Goal: Task Accomplishment & Management: Manage account settings

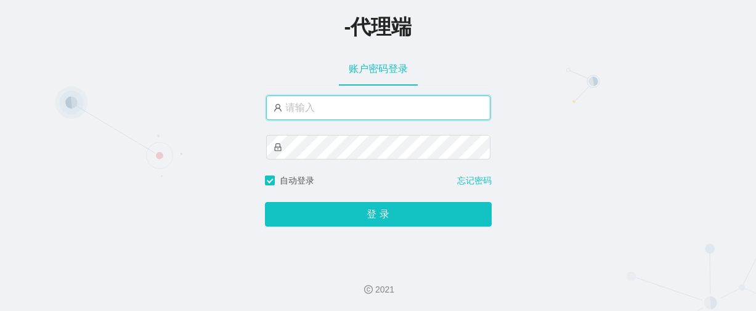
click at [311, 111] on input "text" at bounding box center [378, 107] width 224 height 25
click at [344, 105] on input "zhadan666" at bounding box center [378, 107] width 224 height 25
type input "changle666"
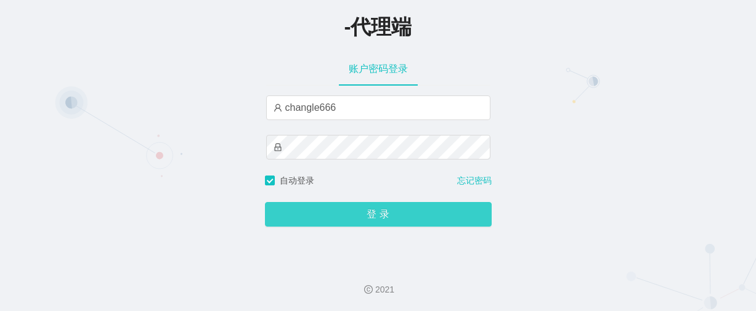
click at [384, 224] on button "登 录" at bounding box center [378, 214] width 227 height 25
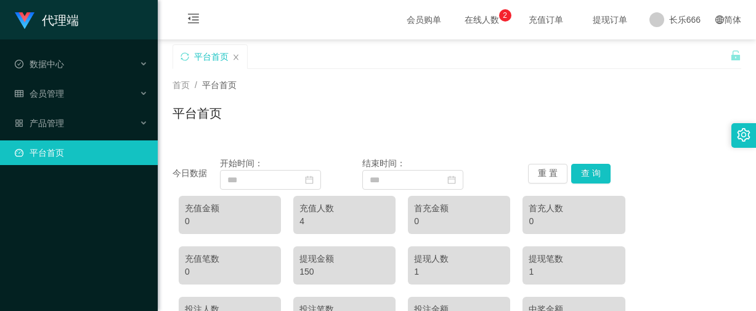
drag, startPoint x: 430, startPoint y: 139, endPoint x: 392, endPoint y: 95, distance: 57.7
click at [430, 139] on div "首页 / 平台首页 / 平台首页" at bounding box center [457, 105] width 598 height 73
drag, startPoint x: 631, startPoint y: 142, endPoint x: 489, endPoint y: 146, distance: 141.7
click at [56, 94] on font "会员管理" at bounding box center [47, 94] width 35 height 10
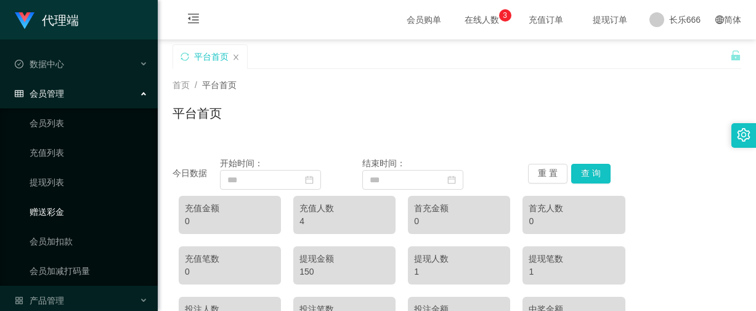
drag, startPoint x: 47, startPoint y: 206, endPoint x: 88, endPoint y: 196, distance: 42.4
click at [47, 206] on link "赠送彩金" at bounding box center [89, 212] width 118 height 25
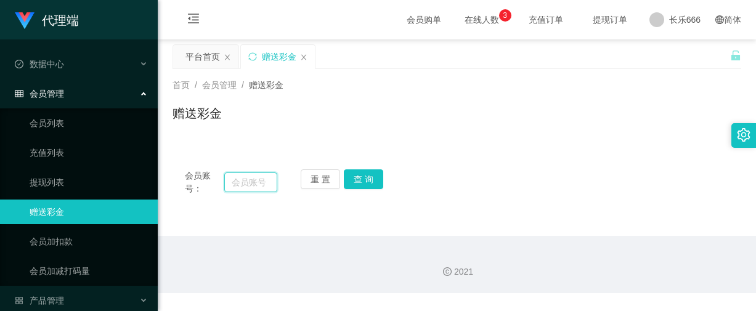
click at [234, 185] on input "text" at bounding box center [250, 183] width 53 height 20
paste input "alexchngymailcom"
type input "alexchngymailcom"
click at [367, 175] on button "查 询" at bounding box center [363, 179] width 39 height 20
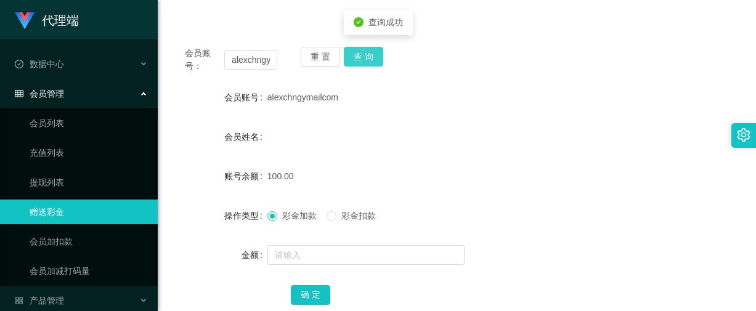
scroll to position [123, 0]
drag, startPoint x: 65, startPoint y: 181, endPoint x: 240, endPoint y: 129, distance: 182.3
click at [66, 181] on link "提现列表" at bounding box center [89, 182] width 118 height 25
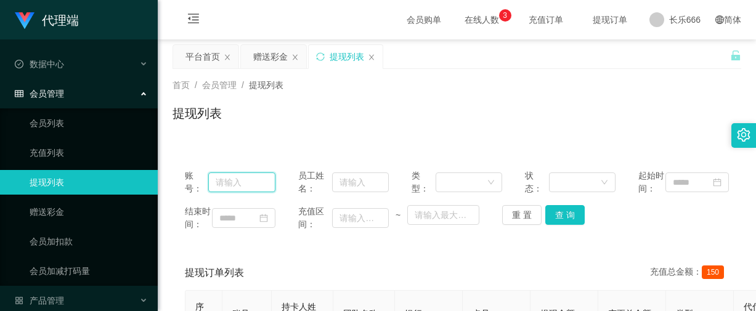
click at [233, 187] on input "text" at bounding box center [242, 183] width 68 height 20
paste input "alexchngymailcom"
type input "alexchngymailcom"
click at [570, 224] on button "查 询" at bounding box center [564, 215] width 39 height 20
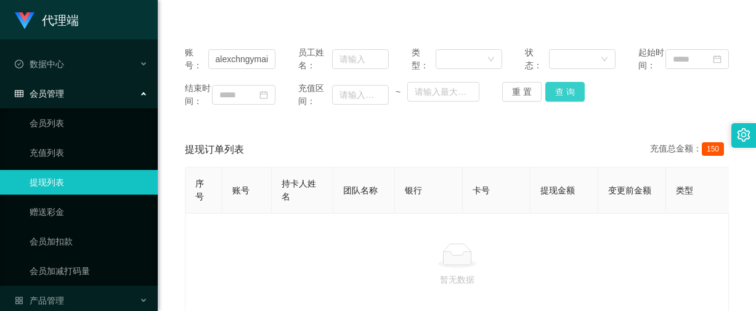
scroll to position [0, 0]
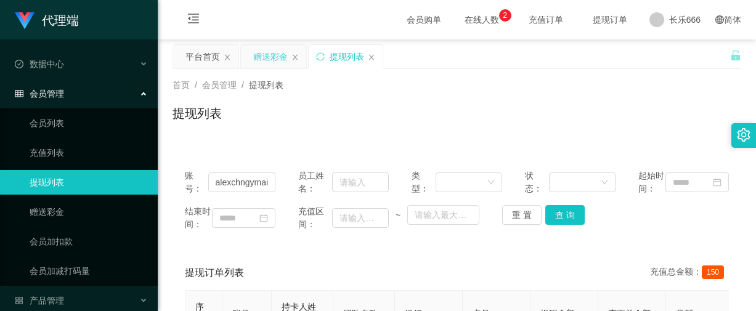
click at [274, 57] on div "赠送彩金" at bounding box center [270, 56] width 35 height 23
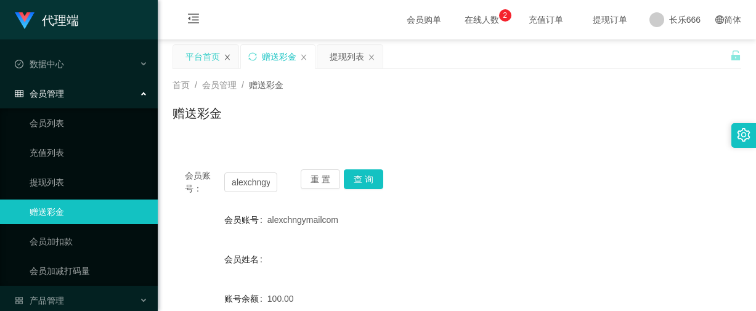
click at [227, 54] on icon "图标： 关闭" at bounding box center [227, 57] width 7 height 7
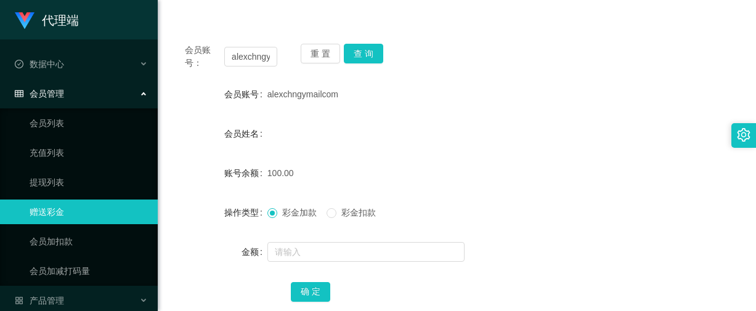
scroll to position [123, 0]
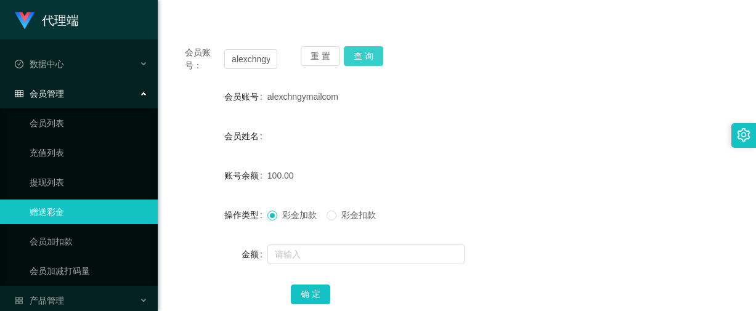
click at [371, 47] on button "查 询" at bounding box center [363, 56] width 39 height 20
click at [407, 206] on div "彩金加款 彩金扣款" at bounding box center [432, 215] width 331 height 25
click at [306, 296] on button "确 定" at bounding box center [310, 295] width 39 height 20
click at [368, 57] on button "查 询" at bounding box center [363, 56] width 39 height 20
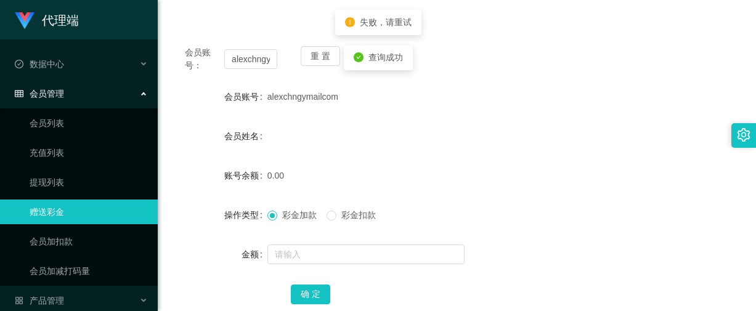
click at [368, 160] on form "会员账号 alexchngymailcom 会员姓名 账号余额 0.00 操作类型 彩金加款 彩金扣款 金额 确 定" at bounding box center [457, 195] width 569 height 222
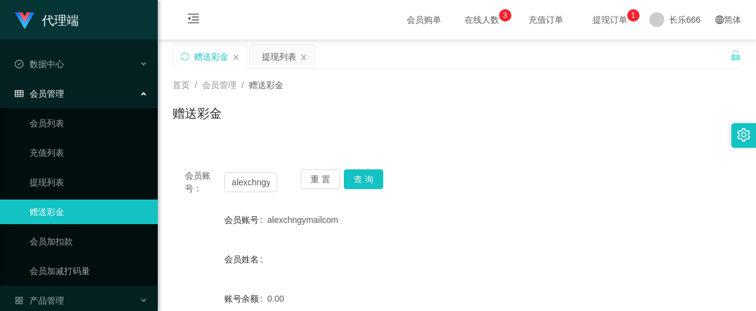
scroll to position [62, 0]
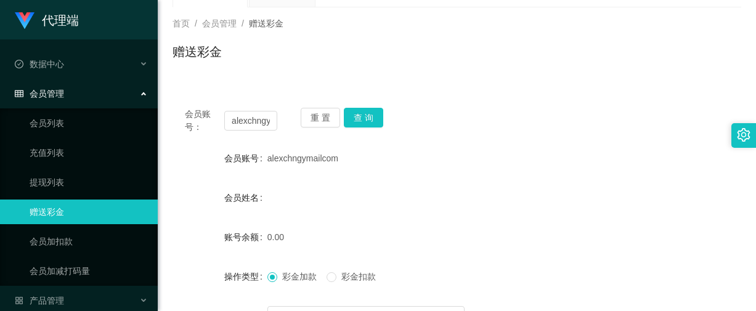
click at [532, 235] on div "0.00" at bounding box center [432, 237] width 331 height 25
click at [368, 124] on button "查 询" at bounding box center [363, 118] width 39 height 20
click at [389, 233] on div "150.00" at bounding box center [432, 237] width 331 height 25
drag, startPoint x: 391, startPoint y: 244, endPoint x: 396, endPoint y: 209, distance: 35.4
click at [392, 245] on div "150.00" at bounding box center [432, 237] width 331 height 25
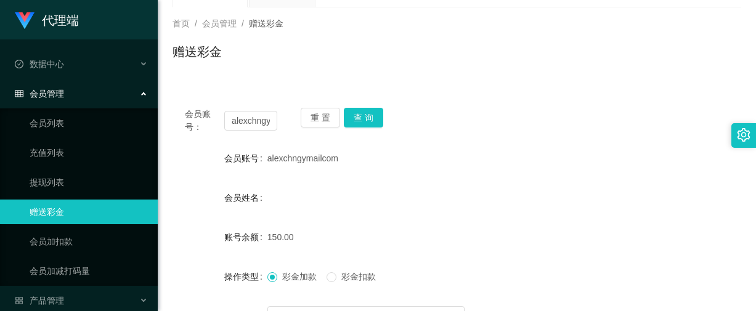
drag, startPoint x: 463, startPoint y: 134, endPoint x: 438, endPoint y: 83, distance: 56.8
click at [463, 134] on div "会员账号： alexchngymailcom 重 置 查 询 会员账号 alexchngymailcom 会员姓名 账号余额 150.00 操作类型 彩金加款…" at bounding box center [457, 244] width 569 height 299
click at [359, 118] on button "查 询" at bounding box center [363, 118] width 39 height 20
click at [363, 118] on button "查 询" at bounding box center [363, 118] width 39 height 20
click at [378, 211] on form "会员账号 alexchngymailcom 会员姓名 账号余额 150.00 操作类型 彩金加款 彩金扣款 金额 确 定" at bounding box center [457, 257] width 569 height 222
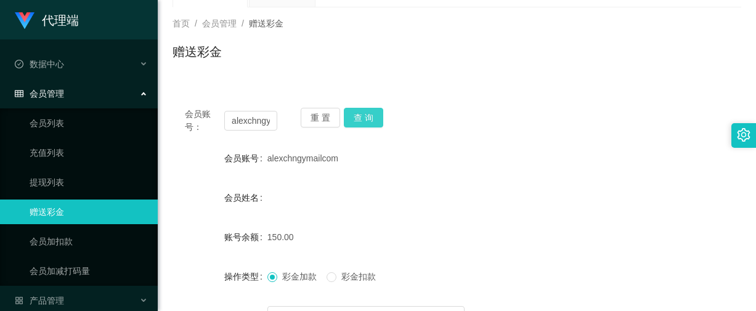
click at [376, 120] on button "查 询" at bounding box center [363, 118] width 39 height 20
click at [583, 190] on div "alexchngymailcom" at bounding box center [432, 197] width 331 height 25
click at [367, 118] on button "查 询" at bounding box center [363, 118] width 39 height 20
click at [404, 217] on form "会员账号 alexchngymailcom 会员姓名 alexchngymailcom 账号余额 0.00 操作类型 彩金加款 彩金扣款 金额 确 定" at bounding box center [457, 257] width 569 height 222
click at [355, 129] on div "重 置 查 询" at bounding box center [347, 121] width 92 height 26
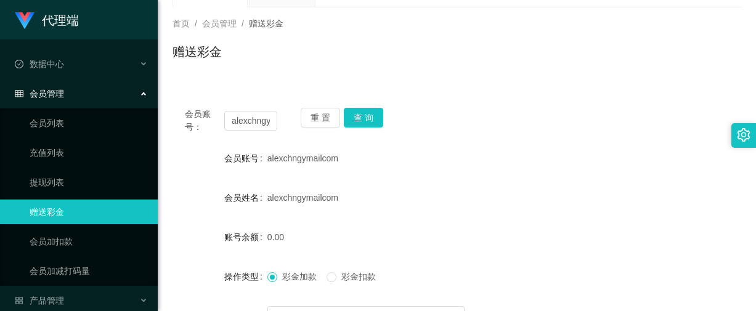
click at [283, 99] on div "会员账号： alexchngymailcom 重 置 查 询 会员账号 alexchngymailcom 会员姓名 alexchngymailcom 账号余额…" at bounding box center [457, 244] width 569 height 299
click at [373, 115] on button "查 询" at bounding box center [363, 118] width 39 height 20
click at [373, 116] on button "查 询" at bounding box center [363, 118] width 39 height 20
click at [518, 201] on div "alexchngymailcom" at bounding box center [432, 197] width 331 height 25
click at [360, 99] on div "会员账号： alexchngymailcom 重 置 查 询 会员账号 alexchngymailcom 会员姓名 alexchngymailcom 账号余额…" at bounding box center [457, 244] width 569 height 299
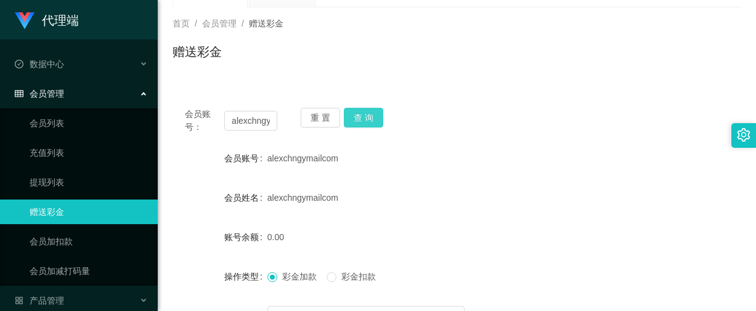
click at [360, 109] on button "查 询" at bounding box center [363, 118] width 39 height 20
click at [362, 116] on button "查 询" at bounding box center [363, 118] width 39 height 20
drag, startPoint x: 524, startPoint y: 181, endPoint x: 520, endPoint y: 176, distance: 7.0
click at [524, 181] on form "会员账号 alexchngymailcom 会员姓名 alexchngymailcom 账号余额 0.00 操作类型 彩金加款 彩金扣款 金额 确 定" at bounding box center [457, 257] width 569 height 222
click at [362, 120] on button "查 询" at bounding box center [363, 118] width 39 height 20
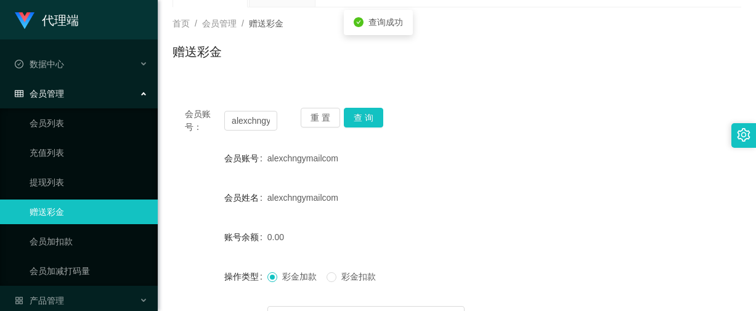
drag, startPoint x: 497, startPoint y: 106, endPoint x: 386, endPoint y: 12, distance: 146.0
click at [496, 104] on div "会员账号： alexchngymailcom 重 置 查 询 会员账号 alexchngymailcom 会员姓名 alexchngymailcom 账号余额…" at bounding box center [457, 244] width 569 height 299
drag, startPoint x: 526, startPoint y: 209, endPoint x: 508, endPoint y: 193, distance: 23.6
click at [526, 209] on div "alexchngymailcom" at bounding box center [432, 197] width 331 height 25
click at [591, 63] on div "赠送彩金" at bounding box center [457, 57] width 569 height 28
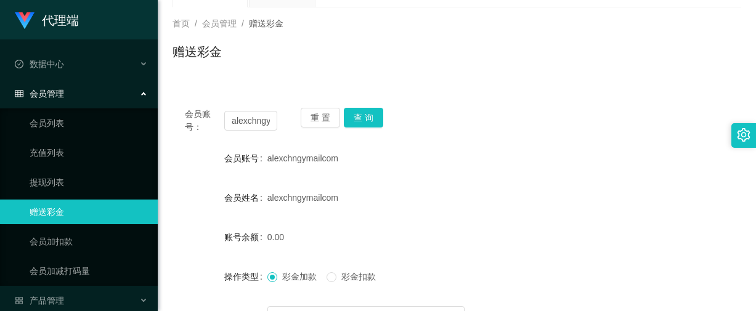
drag, startPoint x: 545, startPoint y: 125, endPoint x: 520, endPoint y: 125, distance: 24.6
click at [544, 125] on div "会员账号： alexchngymailcom 重 置 查 询" at bounding box center [457, 121] width 569 height 26
drag, startPoint x: 412, startPoint y: 210, endPoint x: 403, endPoint y: 200, distance: 14.0
click at [412, 210] on form "会员账号 alexchngymailcom 会员姓名 alexchngymailcom 账号余额 0.00 操作类型 彩金加款 彩金扣款 金额 确 定" at bounding box center [457, 257] width 569 height 222
click at [357, 107] on div "会员账号： alexchngymailcom 重 置 查 询 会员账号 alexchngymailcom 会员姓名 alexchngymailcom 账号余额…" at bounding box center [457, 244] width 569 height 299
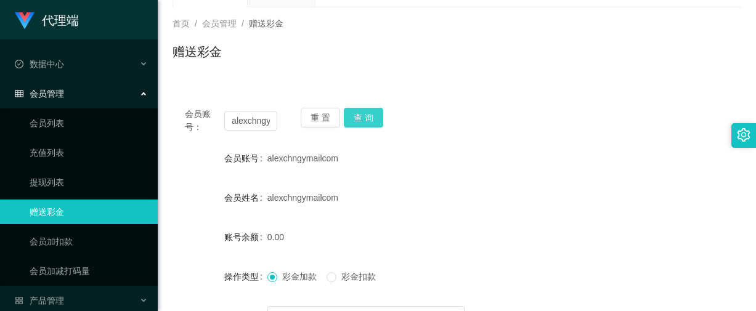
click at [371, 120] on button "查 询" at bounding box center [363, 118] width 39 height 20
click at [237, 127] on input "alexchngymailcom" at bounding box center [250, 121] width 53 height 20
click at [360, 122] on button "查 询" at bounding box center [363, 118] width 39 height 20
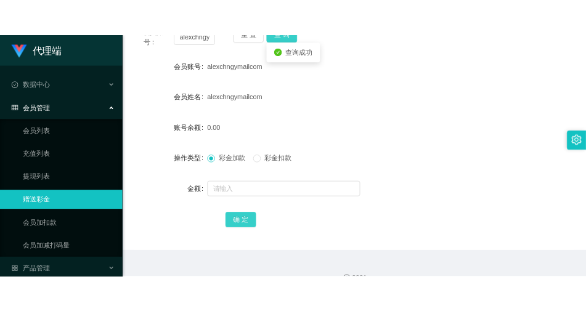
scroll to position [185, 0]
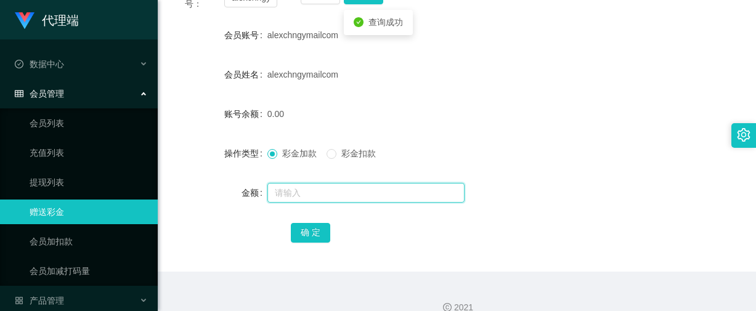
click at [302, 194] on input "text" at bounding box center [365, 193] width 197 height 20
type input "15"
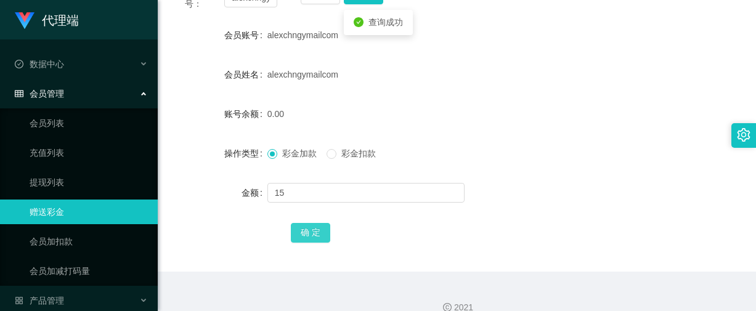
click at [309, 232] on button "确 定" at bounding box center [310, 233] width 39 height 20
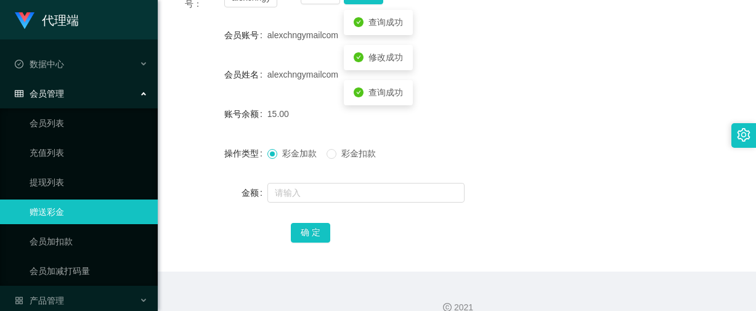
click at [408, 145] on div "彩金加款 彩金扣款" at bounding box center [432, 153] width 331 height 25
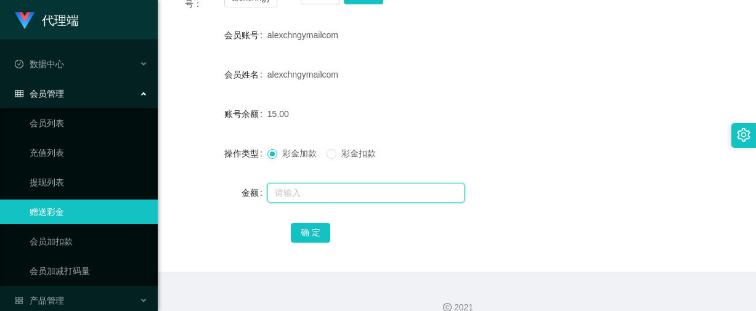
click at [302, 195] on input "text" at bounding box center [365, 193] width 197 height 20
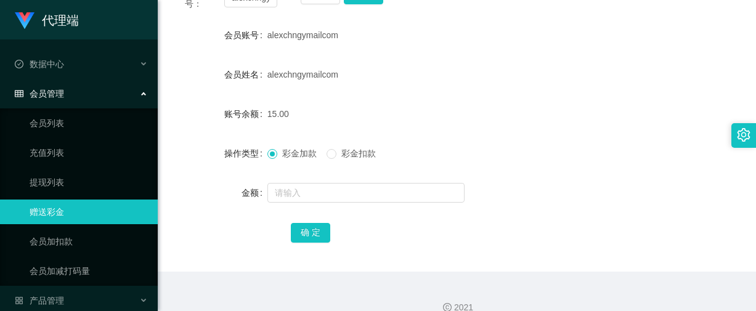
click at [627, 125] on form "会员账号 alexchngymailcom 会员姓名 alexchngymailcom 账号余额 15.00 操作类型 彩金加款 彩金扣款 金额 确 定" at bounding box center [457, 134] width 569 height 222
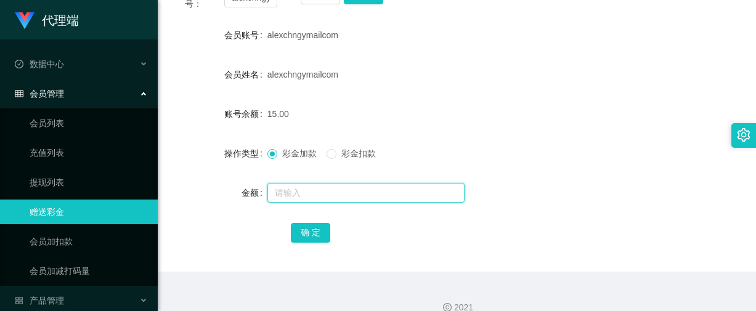
click at [286, 194] on input "text" at bounding box center [365, 193] width 197 height 20
type input "8"
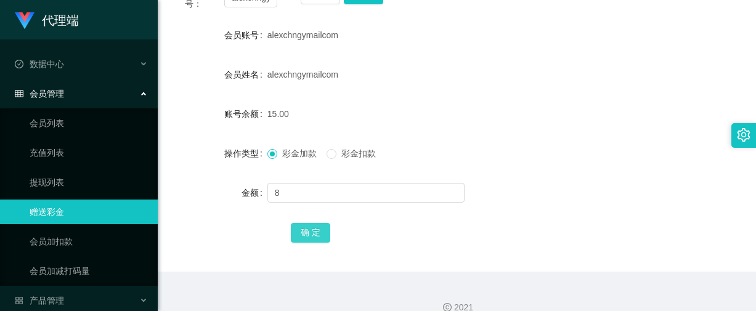
click at [308, 224] on button "确 定" at bounding box center [310, 233] width 39 height 20
click at [700, 98] on form "会员账号 alexchngymailcom 会员姓名 alexchngymailcom 账号余额 23.00 操作类型 彩金加款 彩金扣款 金额 确 定" at bounding box center [457, 134] width 569 height 222
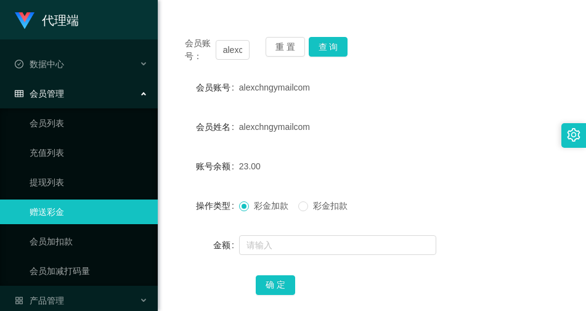
scroll to position [143, 0]
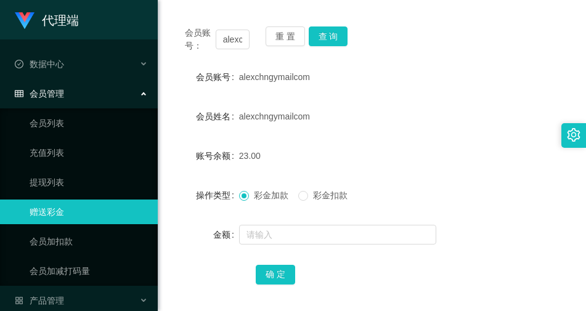
click at [466, 215] on form "会员账号 alexchngymailcom 会员姓名 alexchngymailcom 账号余额 23.00 操作类型 彩金加款 彩金扣款 金额 确 定" at bounding box center [372, 176] width 399 height 222
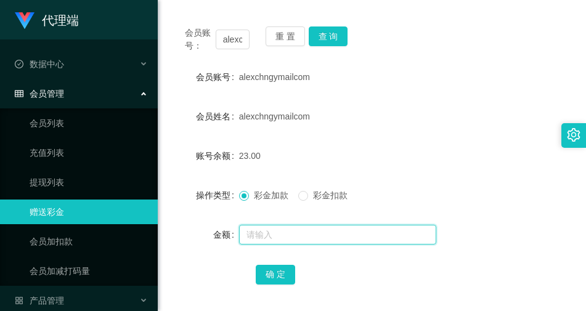
click at [269, 232] on input "text" at bounding box center [337, 235] width 197 height 20
type input "8"
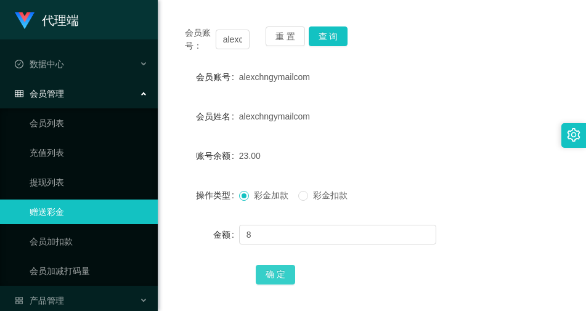
click at [282, 274] on button "确 定" at bounding box center [275, 275] width 39 height 20
drag, startPoint x: 480, startPoint y: 247, endPoint x: 468, endPoint y: 243, distance: 13.1
click at [480, 247] on form "会员账号 alexchngymailcom 会员姓名 alexchngymailcom 账号余额 31.00 操作类型 彩金加款 彩金扣款 金额 确 定" at bounding box center [372, 176] width 399 height 222
click at [328, 41] on button "查 询" at bounding box center [328, 36] width 39 height 20
click at [394, 76] on div "alexchngymailcom" at bounding box center [355, 77] width 232 height 25
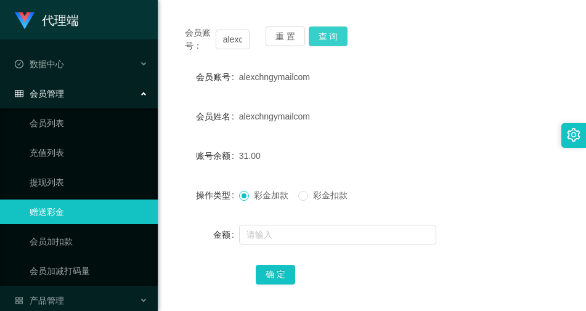
click at [336, 32] on button "查 询" at bounding box center [328, 36] width 39 height 20
click at [333, 44] on button "查 询" at bounding box center [328, 36] width 39 height 20
click at [336, 37] on button "查 询" at bounding box center [328, 36] width 39 height 20
click at [335, 38] on button "查 询" at bounding box center [328, 36] width 39 height 20
click at [281, 280] on button "确 定" at bounding box center [275, 275] width 39 height 20
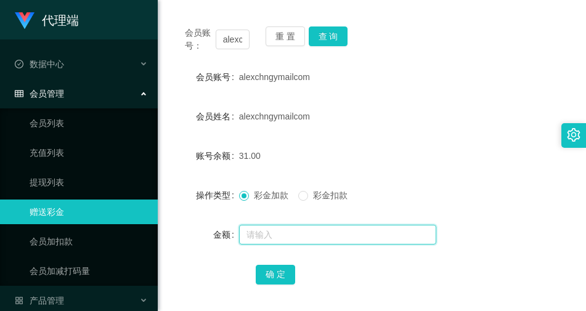
click at [270, 228] on input "text" at bounding box center [337, 235] width 197 height 20
type input "8"
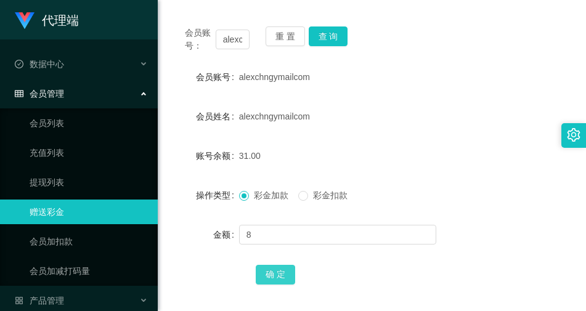
click at [272, 273] on button "确 定" at bounding box center [275, 275] width 39 height 20
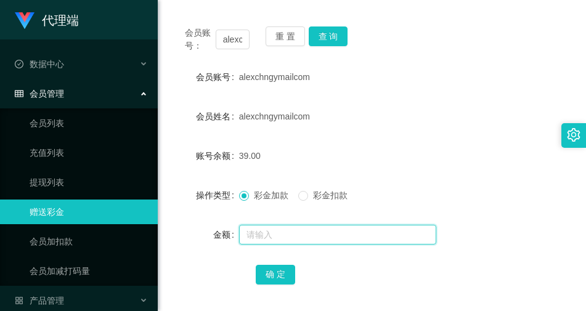
click at [256, 239] on input "text" at bounding box center [337, 235] width 197 height 20
type input "8"
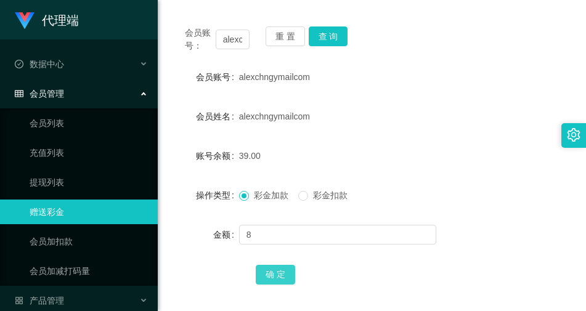
click at [290, 280] on button "确 定" at bounding box center [275, 275] width 39 height 20
click at [324, 36] on button "查 询" at bounding box center [328, 36] width 39 height 20
click at [330, 37] on button "查 询" at bounding box center [328, 36] width 39 height 20
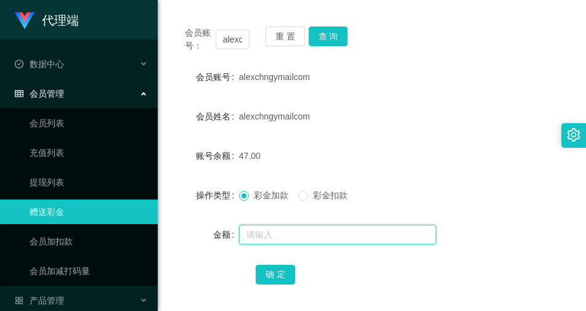
click at [264, 235] on input "text" at bounding box center [337, 235] width 197 height 20
type input "8"
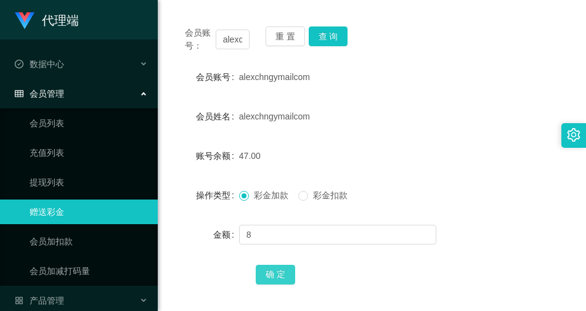
click at [268, 277] on button "确 定" at bounding box center [275, 275] width 39 height 20
click at [331, 38] on button "查 询" at bounding box center [328, 36] width 39 height 20
click at [333, 40] on button "查 询" at bounding box center [328, 36] width 39 height 20
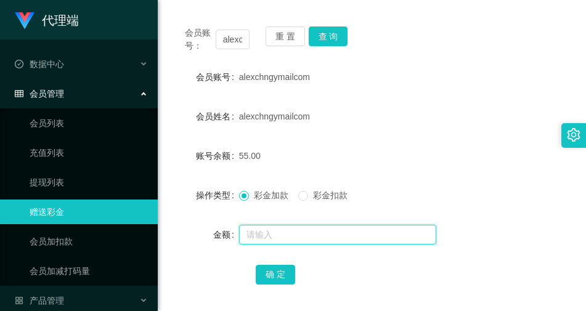
click at [270, 232] on input "text" at bounding box center [337, 235] width 197 height 20
type input "8"
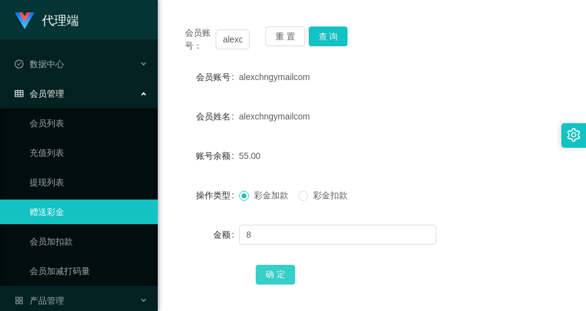
click at [278, 267] on button "确 定" at bounding box center [275, 275] width 39 height 20
click at [331, 33] on button "查 询" at bounding box center [328, 36] width 39 height 20
click at [319, 39] on button "查 询" at bounding box center [328, 36] width 39 height 20
drag, startPoint x: 325, startPoint y: 39, endPoint x: 343, endPoint y: 62, distance: 29.1
click at [325, 39] on button "查 询" at bounding box center [328, 36] width 39 height 20
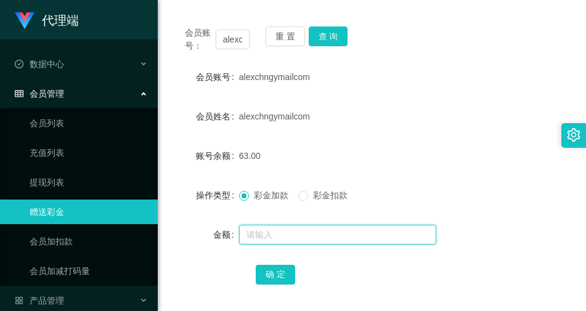
click at [298, 235] on input "text" at bounding box center [337, 235] width 197 height 20
type input "8"
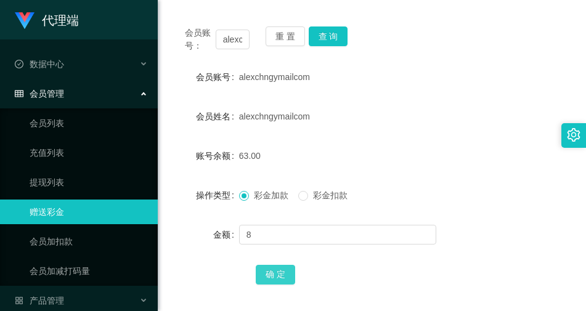
click at [285, 271] on button "确 定" at bounding box center [275, 275] width 39 height 20
click at [332, 36] on button "查 询" at bounding box center [328, 36] width 39 height 20
click at [325, 35] on button "查 询" at bounding box center [328, 36] width 39 height 20
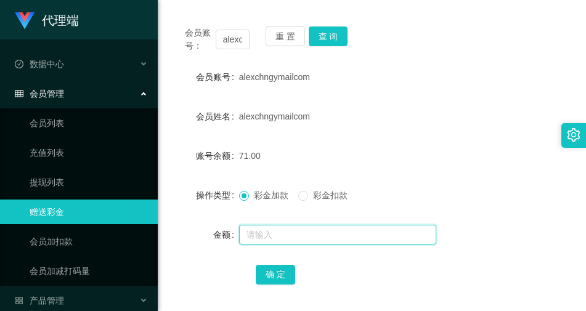
click at [270, 239] on input "text" at bounding box center [337, 235] width 197 height 20
type input "8"
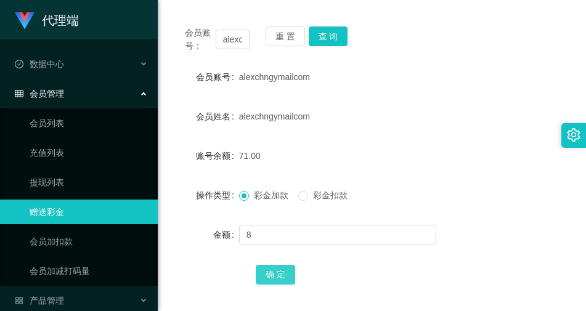
click at [274, 270] on button "确 定" at bounding box center [275, 275] width 39 height 20
click at [327, 30] on button "查 询" at bounding box center [328, 36] width 39 height 20
click at [335, 33] on button "查 询" at bounding box center [328, 36] width 39 height 20
click at [331, 35] on button "查 询" at bounding box center [328, 36] width 39 height 20
click at [322, 40] on button "查 询" at bounding box center [328, 36] width 39 height 20
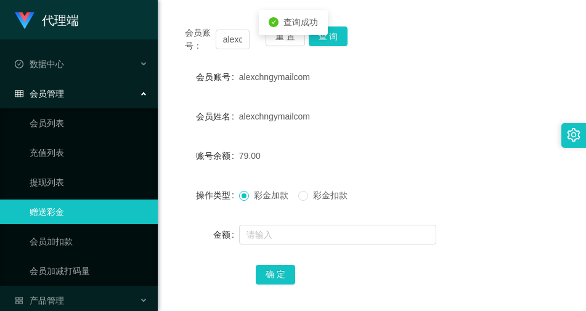
drag, startPoint x: 461, startPoint y: 86, endPoint x: 335, endPoint y: 3, distance: 150.7
click at [460, 86] on div "alexchngymailcom" at bounding box center [355, 77] width 232 height 25
click at [323, 20] on div "会员账号： alexchngymailcom 重 置 查 询 会员账号 alexchngymailcom 会员姓名 alexchngymailcom 账号余额…" at bounding box center [372, 163] width 399 height 299
click at [323, 29] on button "查 询" at bounding box center [328, 36] width 39 height 20
click at [332, 35] on button "查 询" at bounding box center [328, 36] width 39 height 20
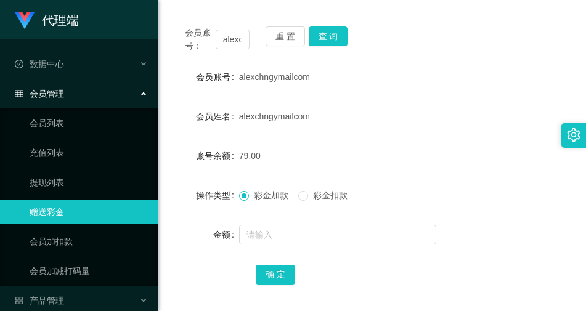
click at [327, 48] on div "重 置 查 询" at bounding box center [298, 39] width 65 height 26
click at [329, 39] on button "查 询" at bounding box center [328, 36] width 39 height 20
click at [330, 31] on button "查 询" at bounding box center [328, 36] width 39 height 20
click at [334, 33] on button "查 询" at bounding box center [328, 36] width 39 height 20
click at [322, 38] on button "查 询" at bounding box center [328, 36] width 39 height 20
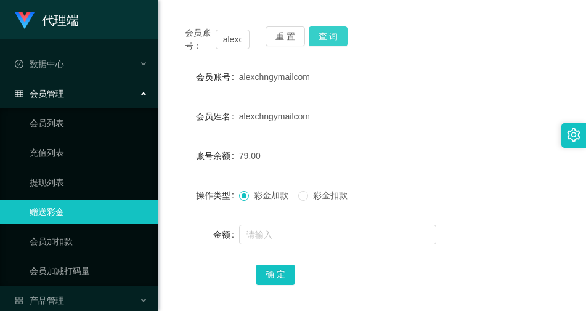
click at [331, 43] on button "查 询" at bounding box center [328, 36] width 39 height 20
click at [333, 35] on button "查 询" at bounding box center [328, 36] width 39 height 20
drag, startPoint x: 450, startPoint y: 242, endPoint x: 456, endPoint y: 237, distance: 7.0
click at [452, 241] on div at bounding box center [355, 234] width 232 height 25
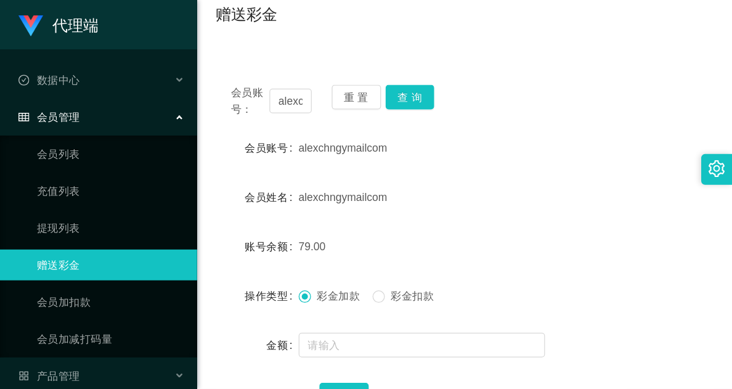
scroll to position [123, 0]
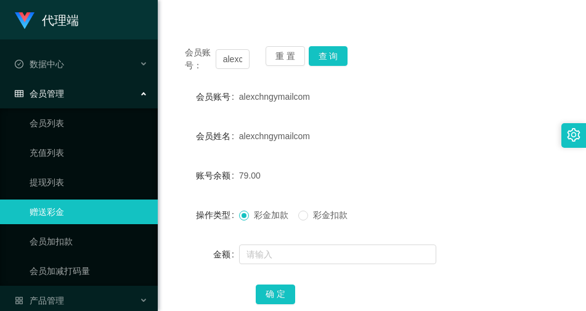
click at [411, 78] on div "会员账号： alexchngymailcom 重 置 查 询 会员账号 alexchngymailcom 会员姓名 alexchngymailcom 账号余额…" at bounding box center [372, 183] width 399 height 299
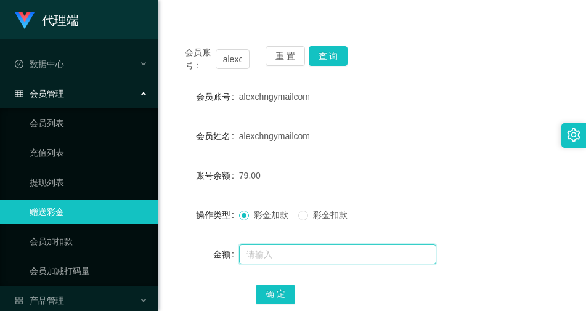
click at [267, 252] on input "text" at bounding box center [337, 255] width 197 height 20
type input "8"
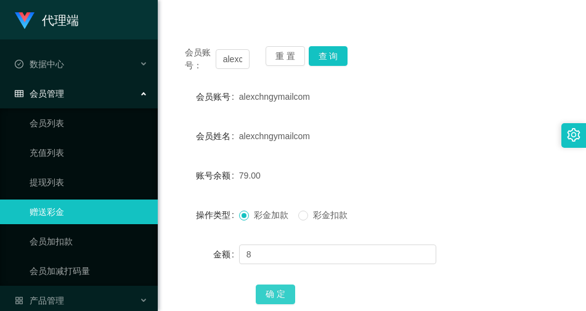
click at [270, 295] on button "确 定" at bounding box center [275, 295] width 39 height 20
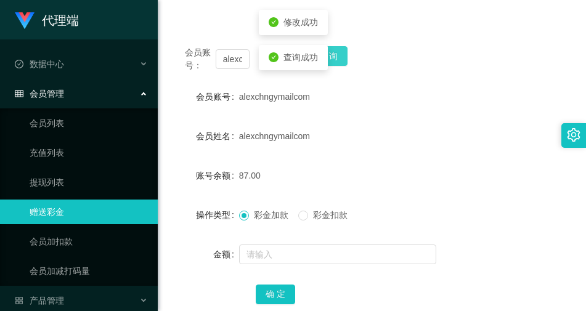
click at [335, 59] on button "查 询" at bounding box center [328, 56] width 39 height 20
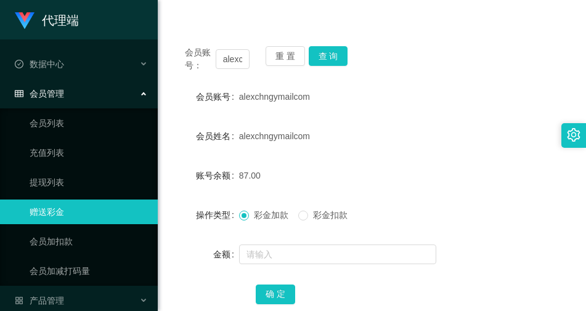
click at [504, 260] on div "金额" at bounding box center [372, 254] width 399 height 25
click at [335, 60] on button "查 询" at bounding box center [328, 56] width 39 height 20
click at [481, 266] on div "金额" at bounding box center [372, 254] width 399 height 25
click at [327, 54] on button "查 询" at bounding box center [328, 56] width 39 height 20
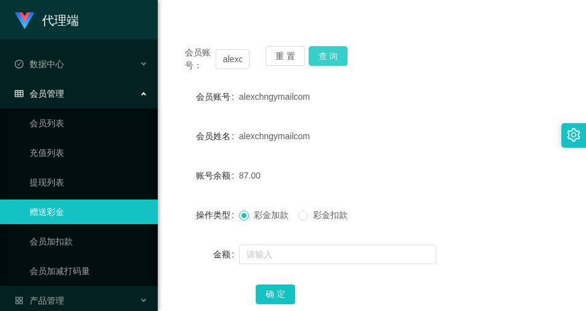
click at [321, 47] on button "查 询" at bounding box center [328, 56] width 39 height 20
click at [328, 55] on button "查 询" at bounding box center [328, 56] width 39 height 20
click at [332, 52] on button "查 询" at bounding box center [328, 56] width 39 height 20
click at [334, 52] on button "查 询" at bounding box center [328, 56] width 39 height 20
click at [334, 52] on div "会员账号： alexchngymailcom 重 置 查 询" at bounding box center [372, 59] width 399 height 26
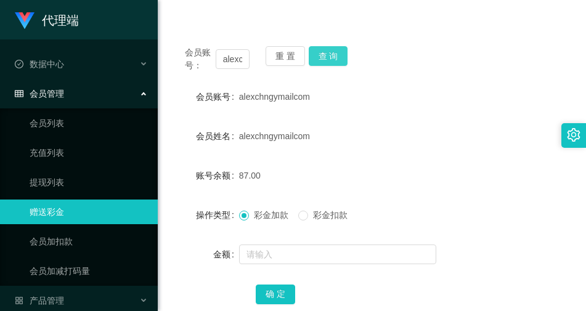
click at [328, 53] on button "查 询" at bounding box center [328, 56] width 39 height 20
click at [323, 60] on button "查 询" at bounding box center [328, 56] width 39 height 20
click at [494, 173] on div "账号余额 87.00" at bounding box center [372, 175] width 399 height 25
click at [510, 210] on div "操作类型 彩金加款 彩金扣款" at bounding box center [372, 215] width 399 height 25
click at [543, 182] on div "账号余额 87.00" at bounding box center [372, 175] width 399 height 25
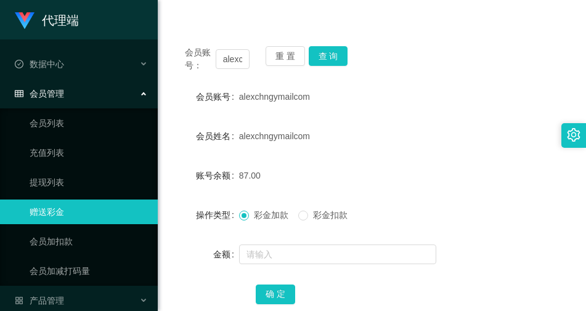
click at [437, 124] on div "alexchngymailcom" at bounding box center [355, 136] width 232 height 25
click at [447, 212] on div "彩金加款 彩金扣款" at bounding box center [355, 215] width 232 height 25
click at [461, 219] on div "彩金加款 彩金扣款" at bounding box center [355, 215] width 232 height 25
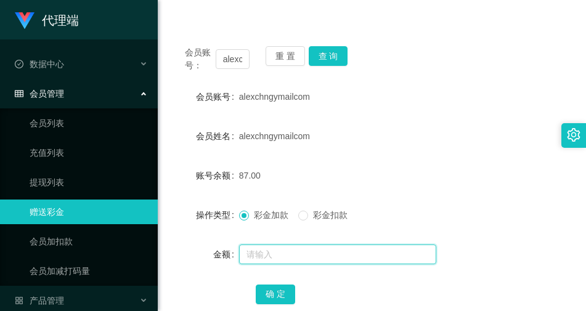
click at [275, 248] on input "text" at bounding box center [337, 255] width 197 height 20
type input "8"
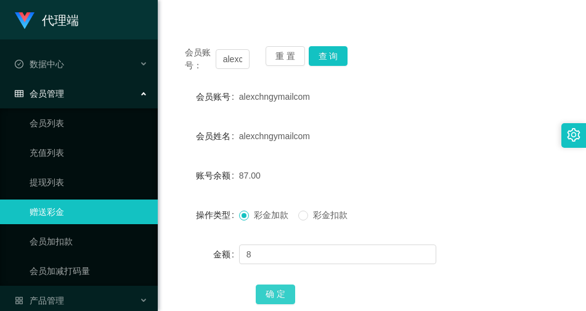
click at [273, 294] on button "确 定" at bounding box center [275, 295] width 39 height 20
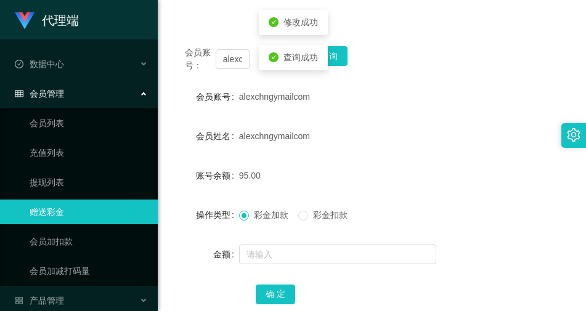
click at [388, 148] on form "会员账号 alexchngymailcom 会员姓名 alexchngymailcom 账号余额 95.00 操作类型 彩金加款 彩金扣款 金额 确 定" at bounding box center [372, 195] width 399 height 222
click at [505, 79] on div "会员账号： alexchngymailcom 重 置 查 询 会员账号 alexchngymailcom 会员姓名 alexchngymailcom 账号余额…" at bounding box center [372, 183] width 399 height 299
click at [503, 238] on form "会员账号 alexchngymailcom 会员姓名 alexchngymailcom 账号余额 95.00 操作类型 彩金加款 彩金扣款 金额 确 定" at bounding box center [372, 195] width 399 height 222
drag, startPoint x: 384, startPoint y: 69, endPoint x: 359, endPoint y: 31, distance: 45.3
click at [384, 69] on div "会员账号： alexchngymailcom 重 置 查 询" at bounding box center [372, 59] width 399 height 26
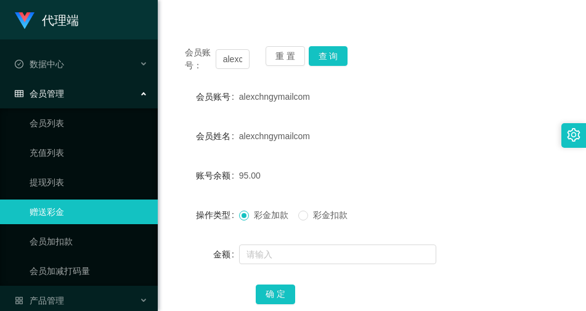
click at [474, 110] on form "会员账号 alexchngymailcom 会员姓名 alexchngymailcom 账号余额 95.00 操作类型 彩金加款 彩金扣款 金额 确 定" at bounding box center [372, 195] width 399 height 222
click at [481, 44] on div "会员账号： alexchngymailcom 重 置 查 询 会员账号 alexchngymailcom 会员姓名 alexchngymailcom 账号余额…" at bounding box center [372, 183] width 399 height 299
drag, startPoint x: 322, startPoint y: 53, endPoint x: 361, endPoint y: 62, distance: 40.5
click at [322, 53] on button "查 询" at bounding box center [328, 56] width 39 height 20
click at [405, 72] on div "会员账号： alexchngymailcom 重 置 查 询 会员账号 alexchngymailcom 会员姓名 alexchngymailcom 账号余额…" at bounding box center [372, 183] width 399 height 299
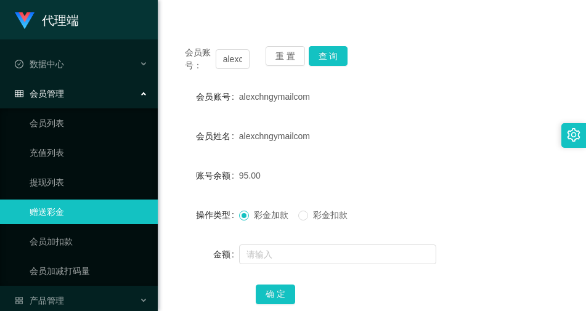
drag, startPoint x: 430, startPoint y: 192, endPoint x: 311, endPoint y: 67, distance: 173.0
click at [429, 192] on form "会员账号 alexchngymailcom 会员姓名 alexchngymailcom 账号余额 95.00 操作类型 彩金加款 彩金扣款 金额 确 定" at bounding box center [372, 195] width 399 height 222
click at [322, 55] on button "查 询" at bounding box center [328, 56] width 39 height 20
drag, startPoint x: 336, startPoint y: 56, endPoint x: 343, endPoint y: 55, distance: 6.8
click at [336, 56] on button "查 询" at bounding box center [328, 56] width 39 height 20
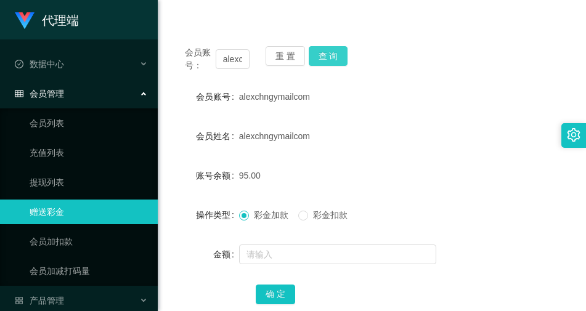
click at [331, 55] on button "查 询" at bounding box center [328, 56] width 39 height 20
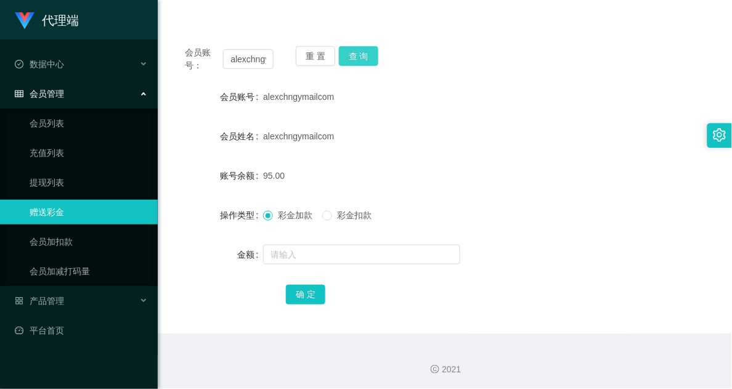
click at [370, 52] on button "查 询" at bounding box center [358, 56] width 39 height 20
drag, startPoint x: 487, startPoint y: 142, endPoint x: 345, endPoint y: 102, distance: 147.4
click at [484, 142] on div "alexchngymailcom" at bounding box center [422, 136] width 318 height 25
click at [373, 63] on button "查 询" at bounding box center [358, 56] width 39 height 20
click at [435, 137] on div "alexchngymailcom" at bounding box center [422, 136] width 318 height 25
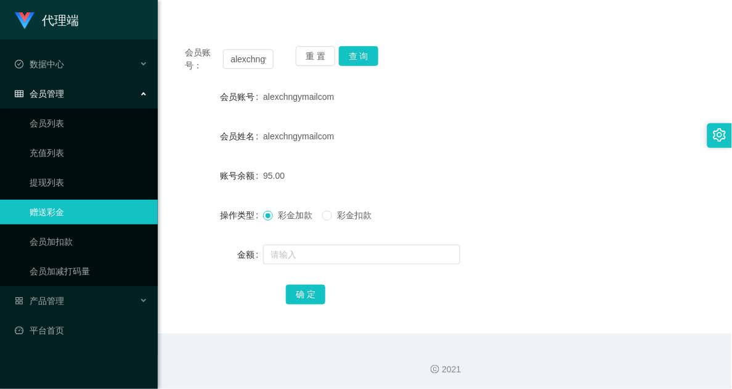
drag, startPoint x: 504, startPoint y: 185, endPoint x: 455, endPoint y: 177, distance: 49.9
click at [503, 185] on div "95.00" at bounding box center [422, 175] width 318 height 25
click at [363, 60] on button "查 询" at bounding box center [358, 56] width 39 height 20
click at [370, 51] on button "查 询" at bounding box center [358, 56] width 39 height 20
drag, startPoint x: 488, startPoint y: 124, endPoint x: 554, endPoint y: 5, distance: 136.8
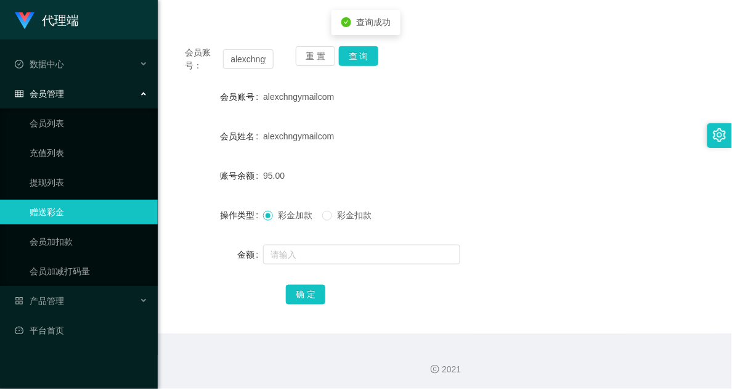
click at [490, 124] on div "alexchngymailcom" at bounding box center [422, 136] width 318 height 25
drag, startPoint x: 521, startPoint y: 322, endPoint x: 530, endPoint y: 312, distance: 13.1
click at [521, 311] on div "会员账号： alexchngymailcom 重 置 查 询 会员账号 alexchngymailcom 会员姓名 alexchngymailcom 账号余额…" at bounding box center [445, 183] width 545 height 299
click at [482, 170] on div "95.00" at bounding box center [422, 175] width 318 height 25
click at [94, 117] on link "会员列表" at bounding box center [89, 123] width 118 height 25
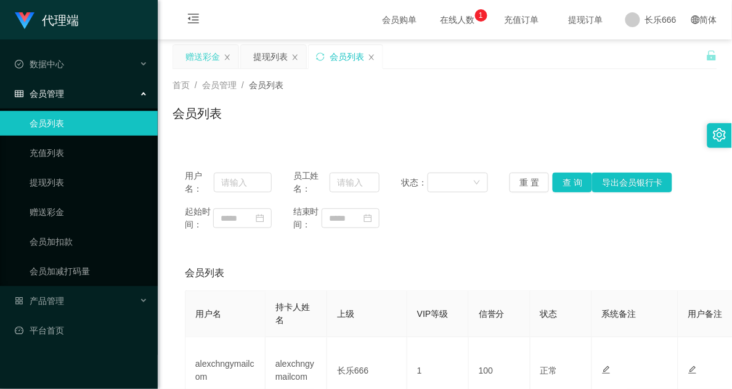
click at [201, 60] on div "赠送彩金" at bounding box center [202, 56] width 35 height 23
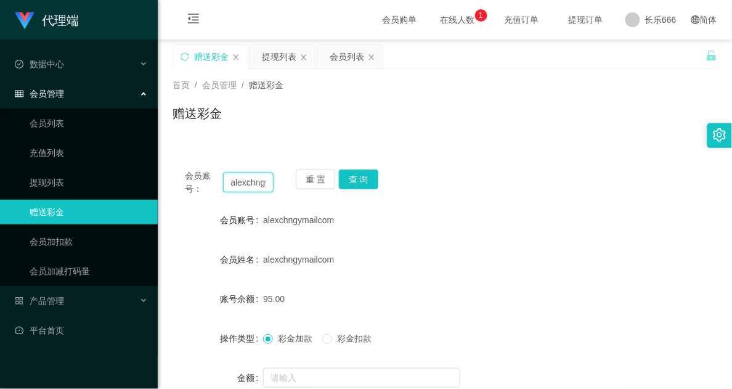
click at [231, 187] on input "alexchngymailcom" at bounding box center [248, 183] width 51 height 20
drag, startPoint x: 231, startPoint y: 187, endPoint x: 238, endPoint y: 182, distance: 8.0
click at [231, 187] on input "alexchngymailcom" at bounding box center [248, 183] width 51 height 20
click at [350, 56] on div "会员列表" at bounding box center [347, 56] width 35 height 23
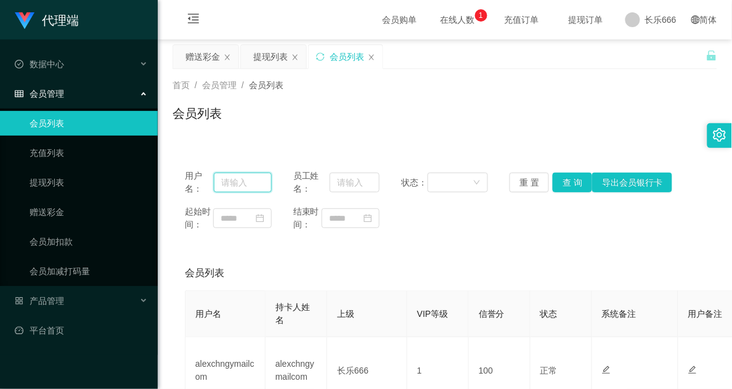
click at [259, 182] on input "text" at bounding box center [242, 183] width 57 height 20
paste input "alexchngymailcom"
type input "alexchngymailcom"
click at [574, 186] on button "查 询" at bounding box center [572, 183] width 39 height 20
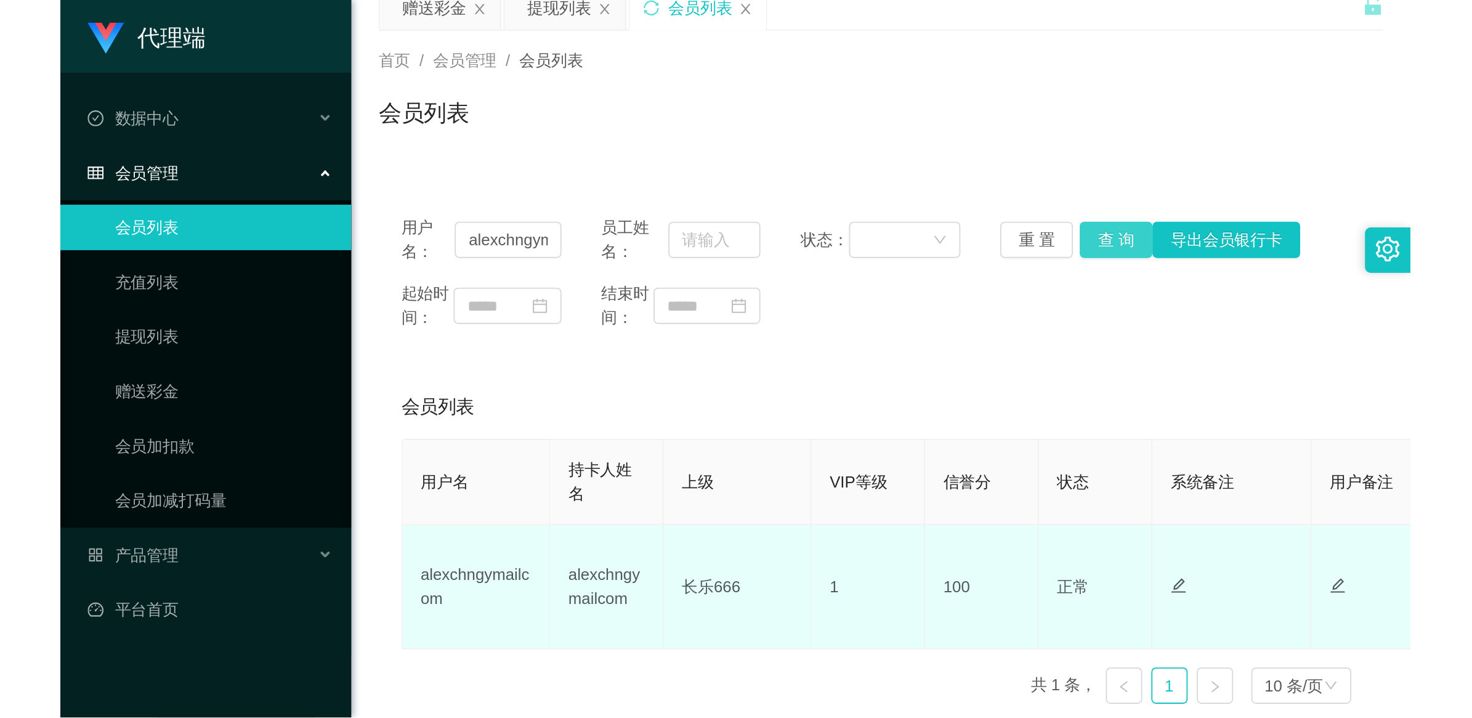
scroll to position [112, 0]
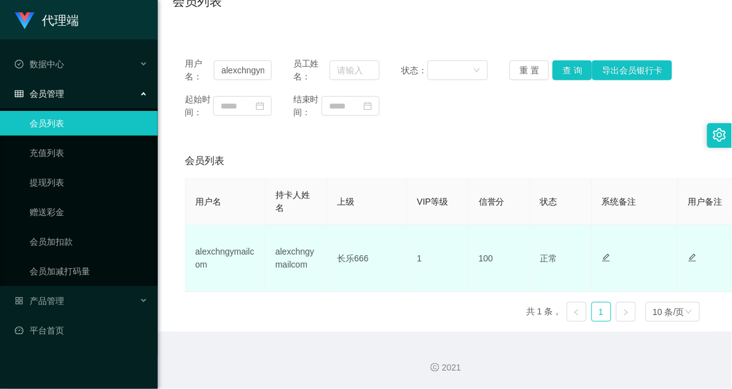
click at [429, 257] on td "1" at bounding box center [438, 258] width 62 height 67
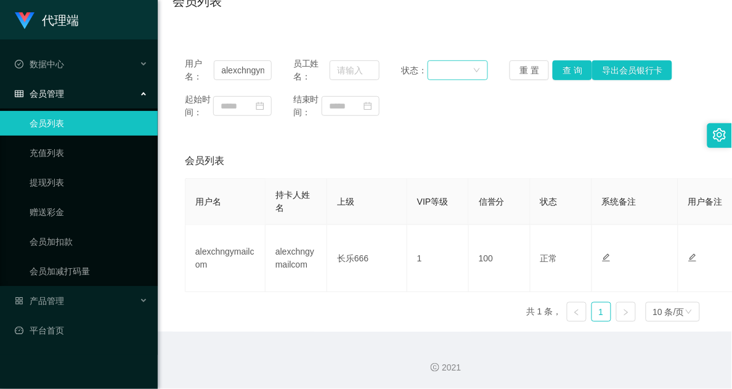
click at [461, 62] on div at bounding box center [454, 70] width 38 height 18
click at [541, 123] on div "用户名： alexchngymailcom 员工姓名： 状态： 重 置 查 询 导出会员银行卡 起始时间： 结束时间：" at bounding box center [445, 88] width 545 height 86
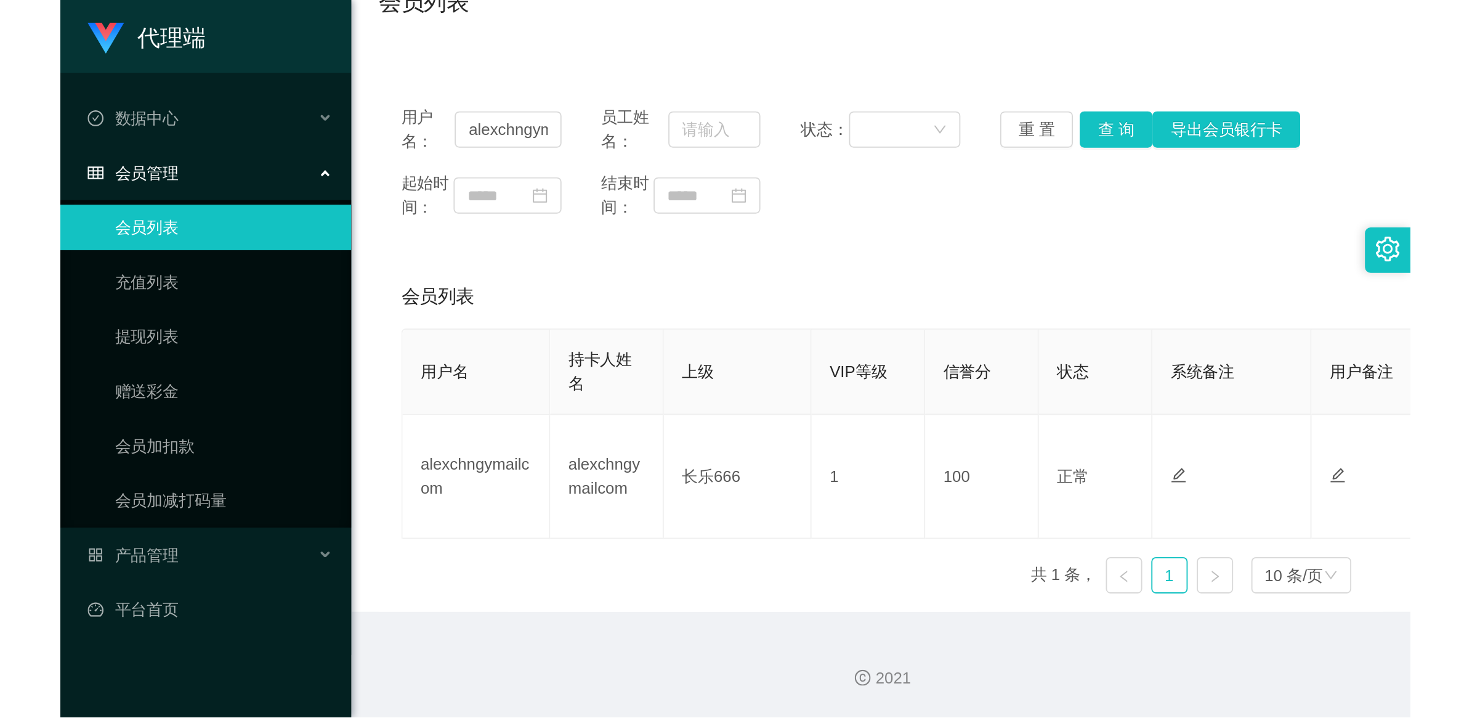
scroll to position [0, 0]
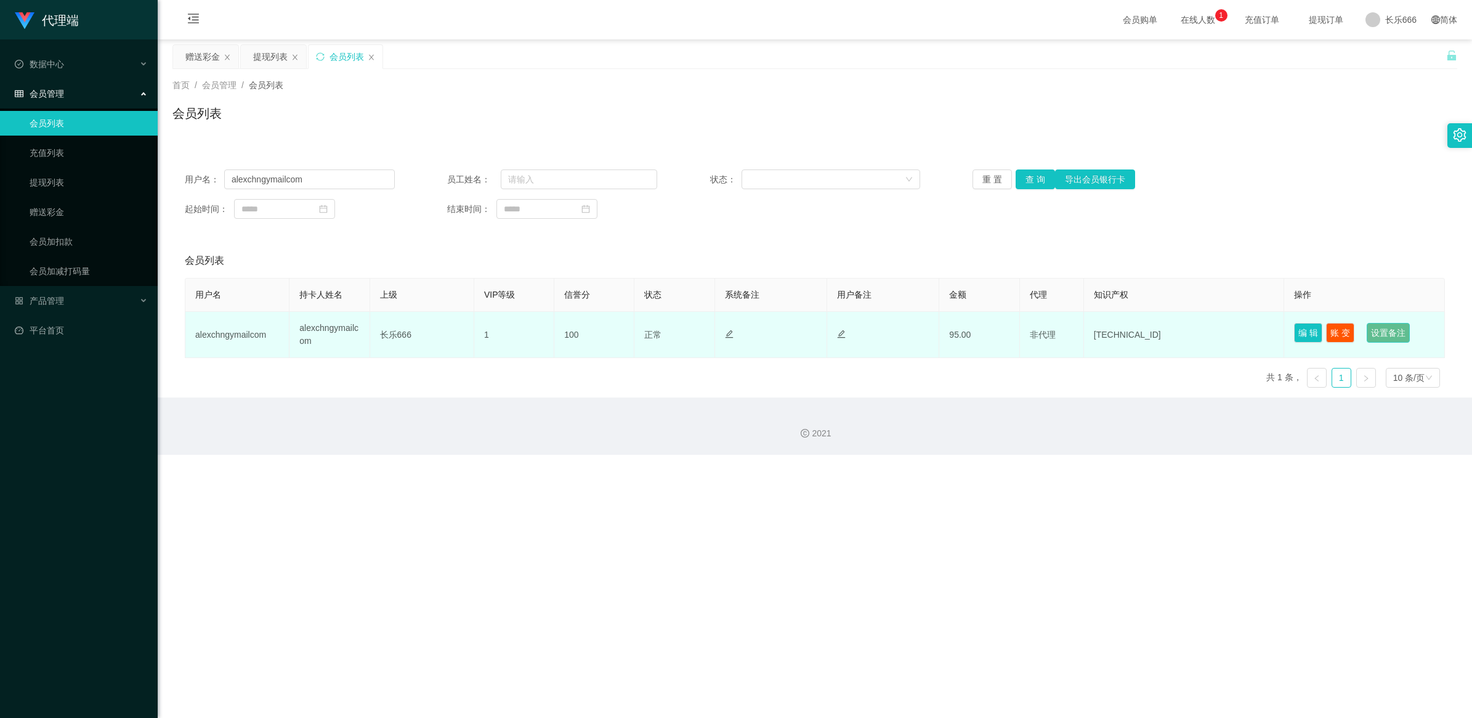
click at [755, 311] on button "设置备注" at bounding box center [1388, 333] width 43 height 20
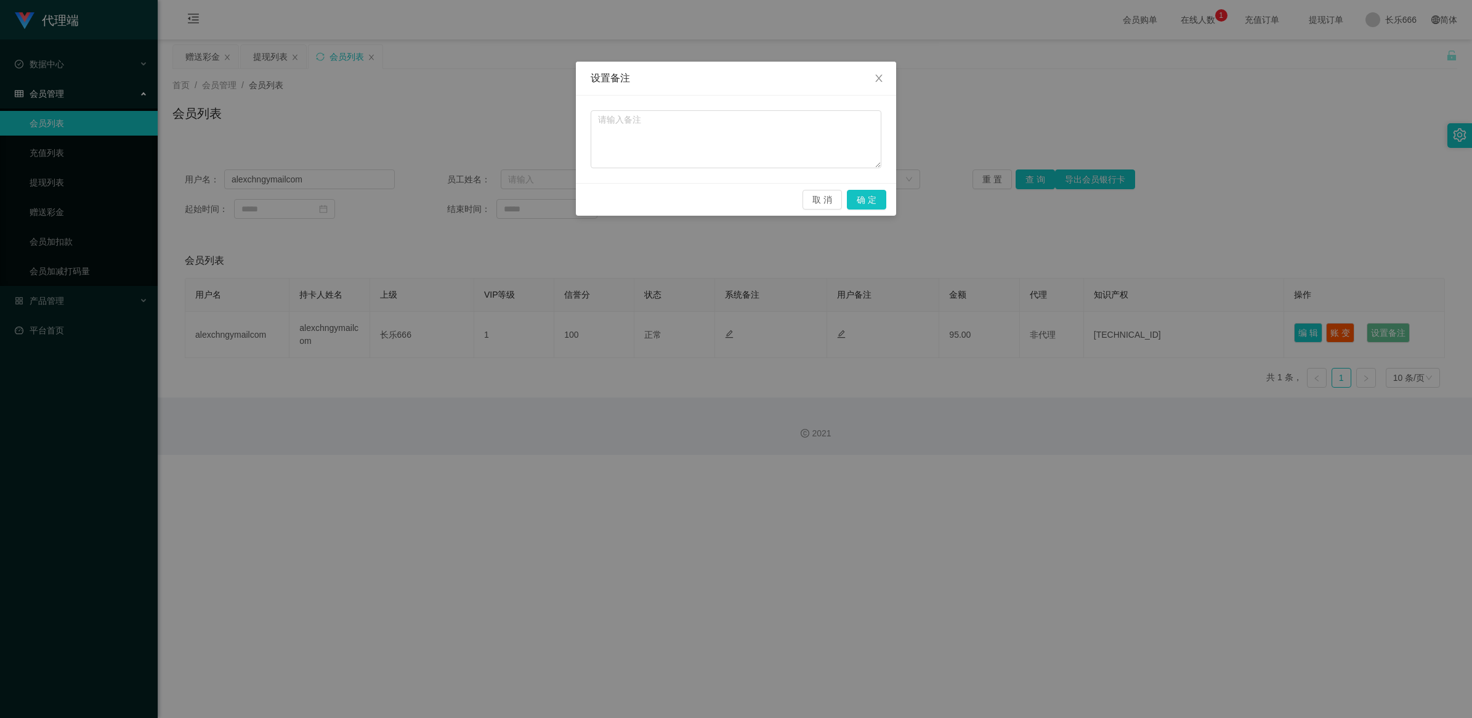
click at [755, 242] on div "设置备注 取 消 确 定" at bounding box center [736, 359] width 1472 height 718
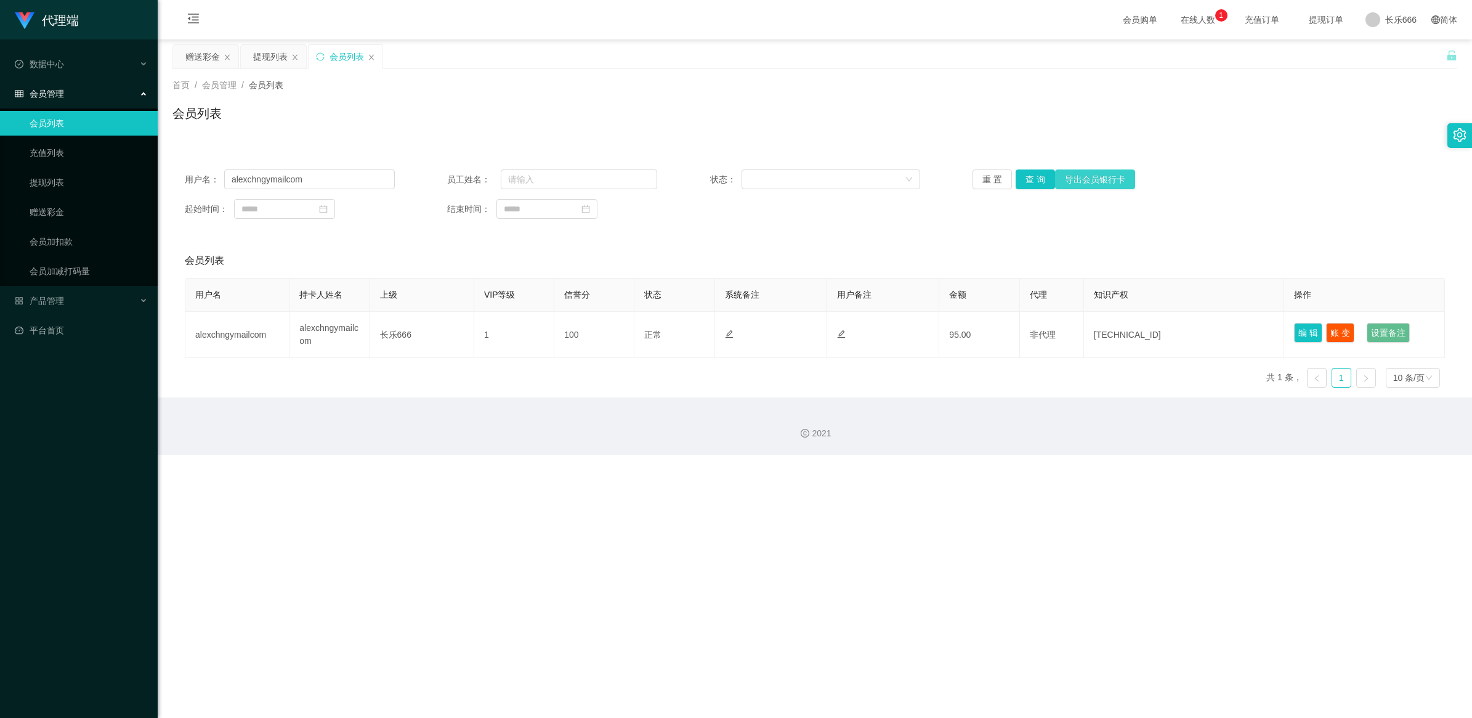
click at [755, 183] on button "导出会员银行卡" at bounding box center [1095, 179] width 80 height 20
